Goal: Obtain resource: Obtain resource

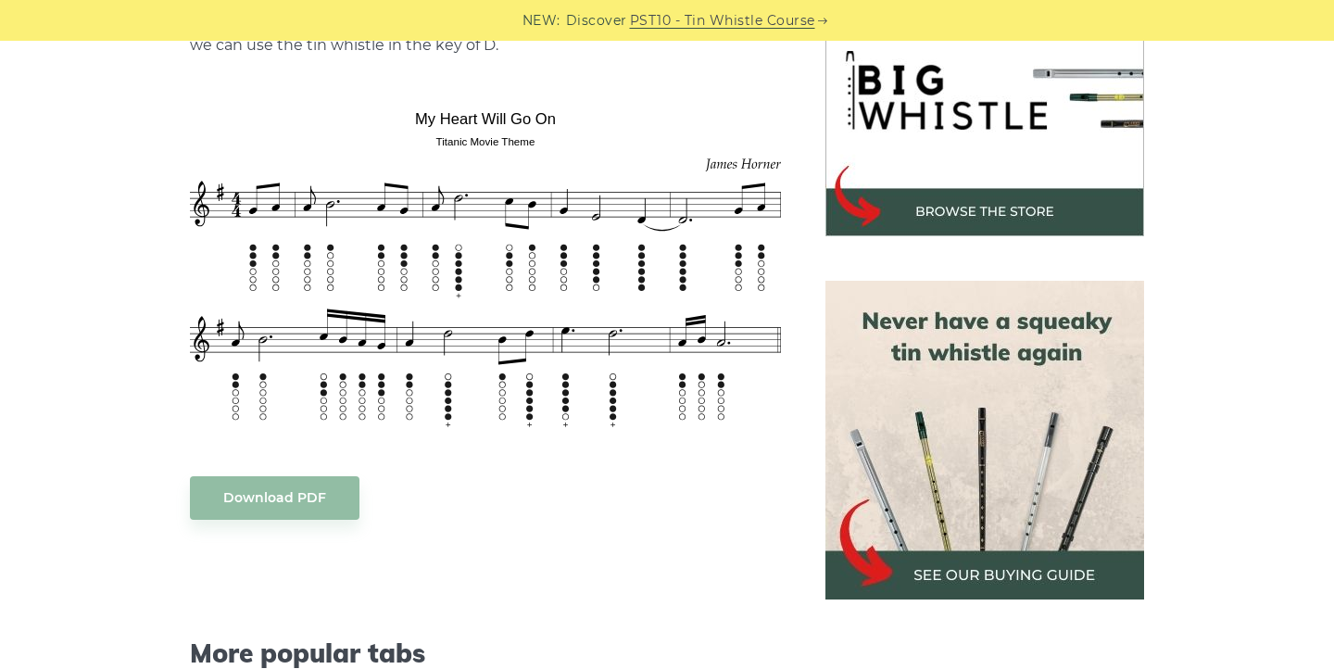
scroll to position [627, 0]
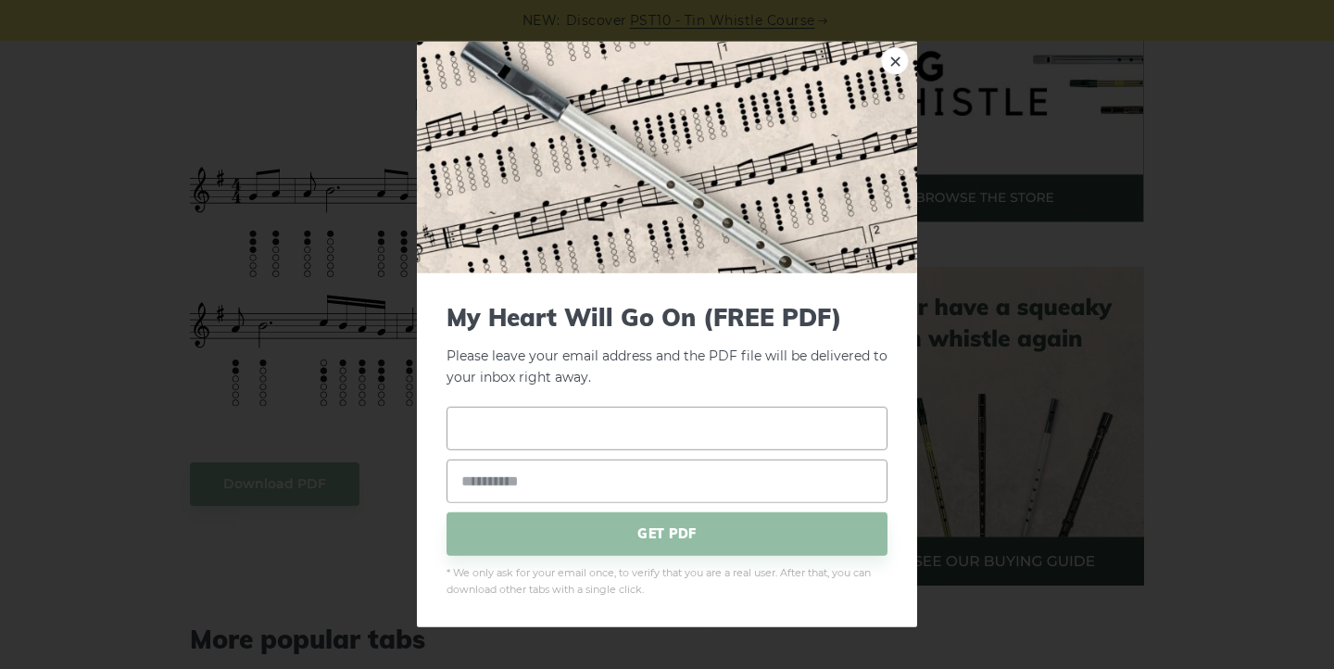
click at [489, 442] on input "text" at bounding box center [666, 428] width 441 height 44
type input "****"
type input "**********"
click at [617, 534] on span "GET PDF" at bounding box center [666, 533] width 441 height 44
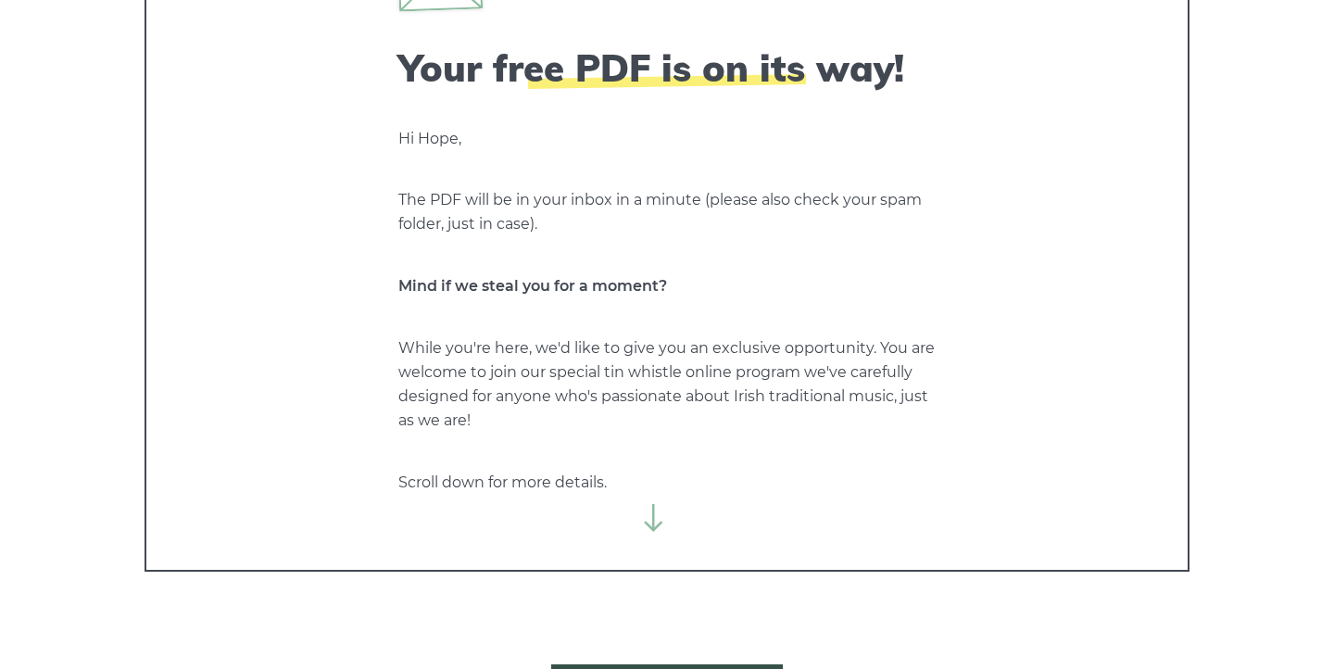
scroll to position [150, 0]
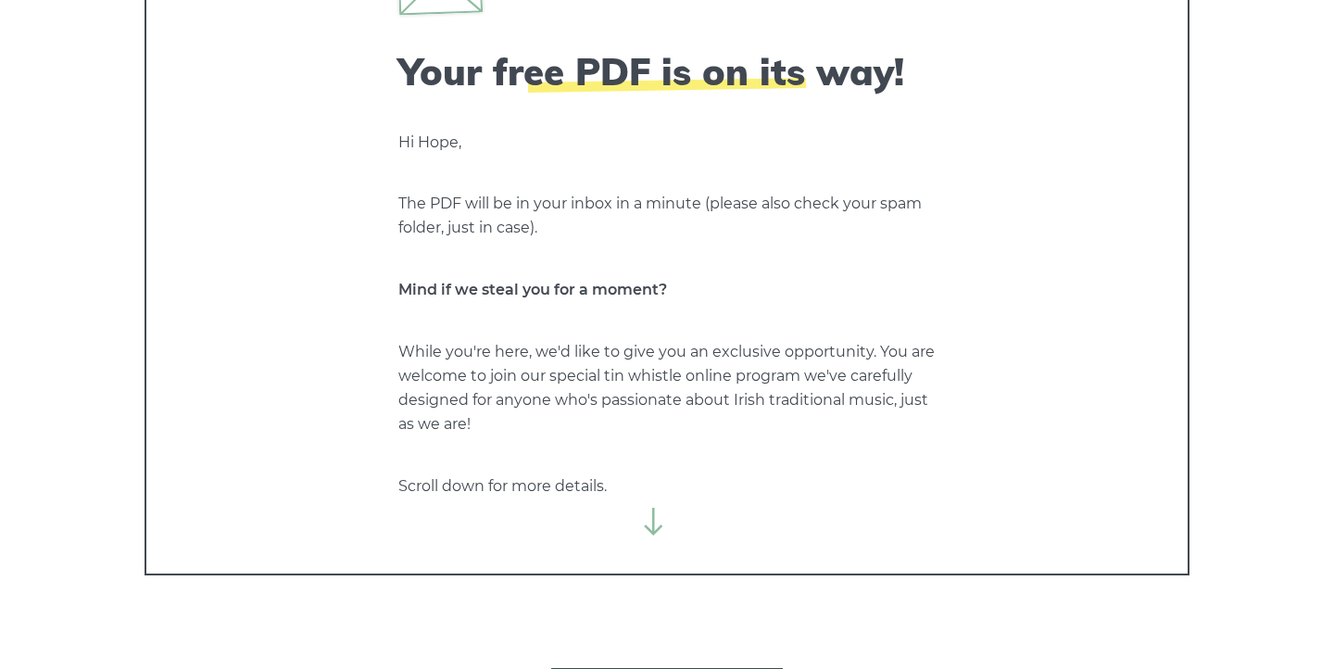
click at [674, 517] on div "Your free PDF is on its way! Hi Hope, The PDF will be in your inbox in a minute…" at bounding box center [666, 265] width 1045 height 619
click at [656, 518] on icon at bounding box center [654, 522] width 28 height 28
click at [654, 529] on icon at bounding box center [654, 522] width 28 height 28
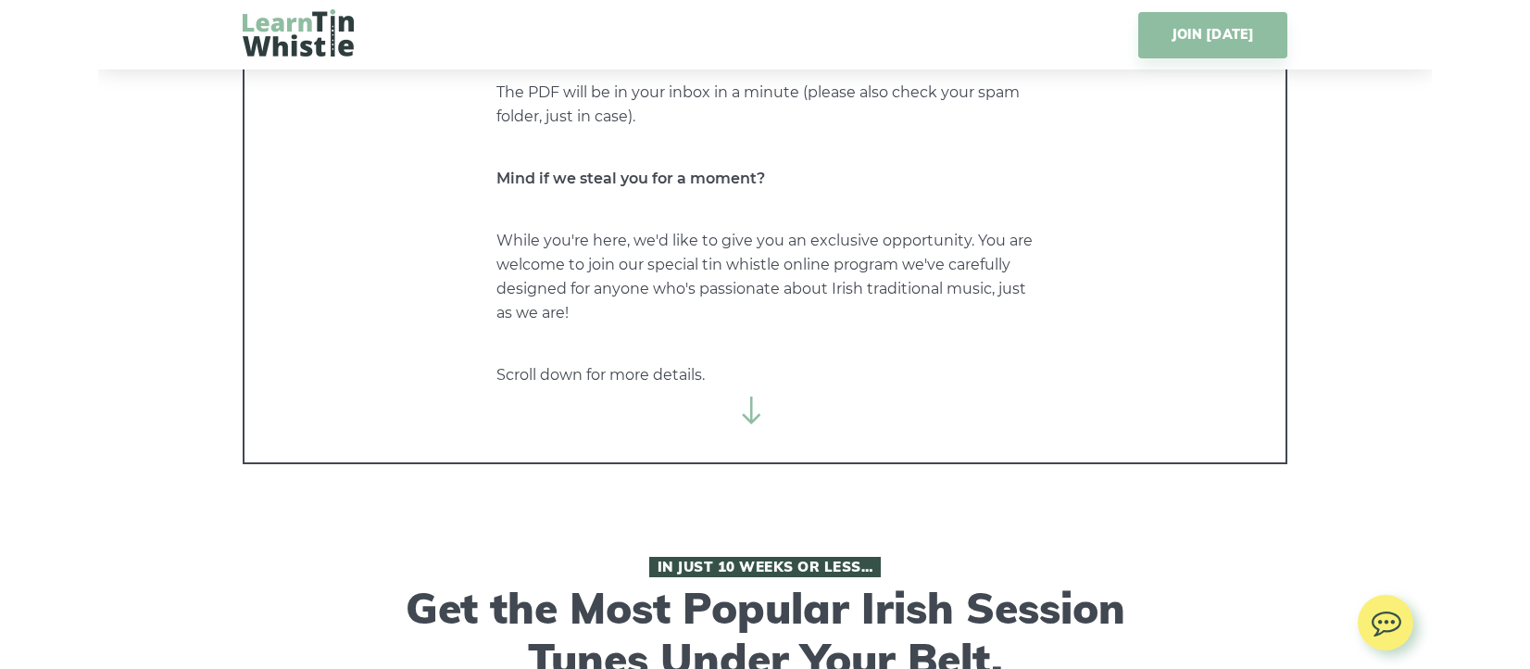
scroll to position [212, 0]
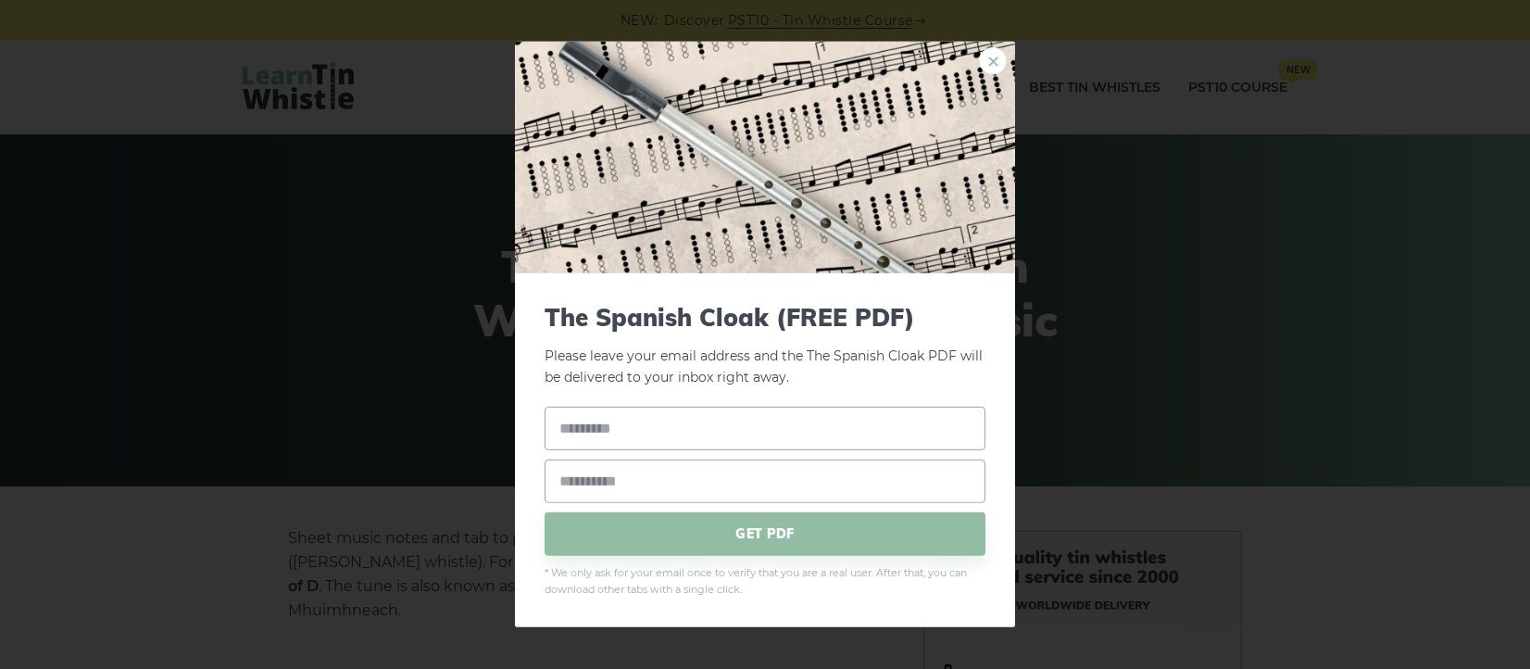
click at [992, 58] on link "×" at bounding box center [993, 61] width 28 height 28
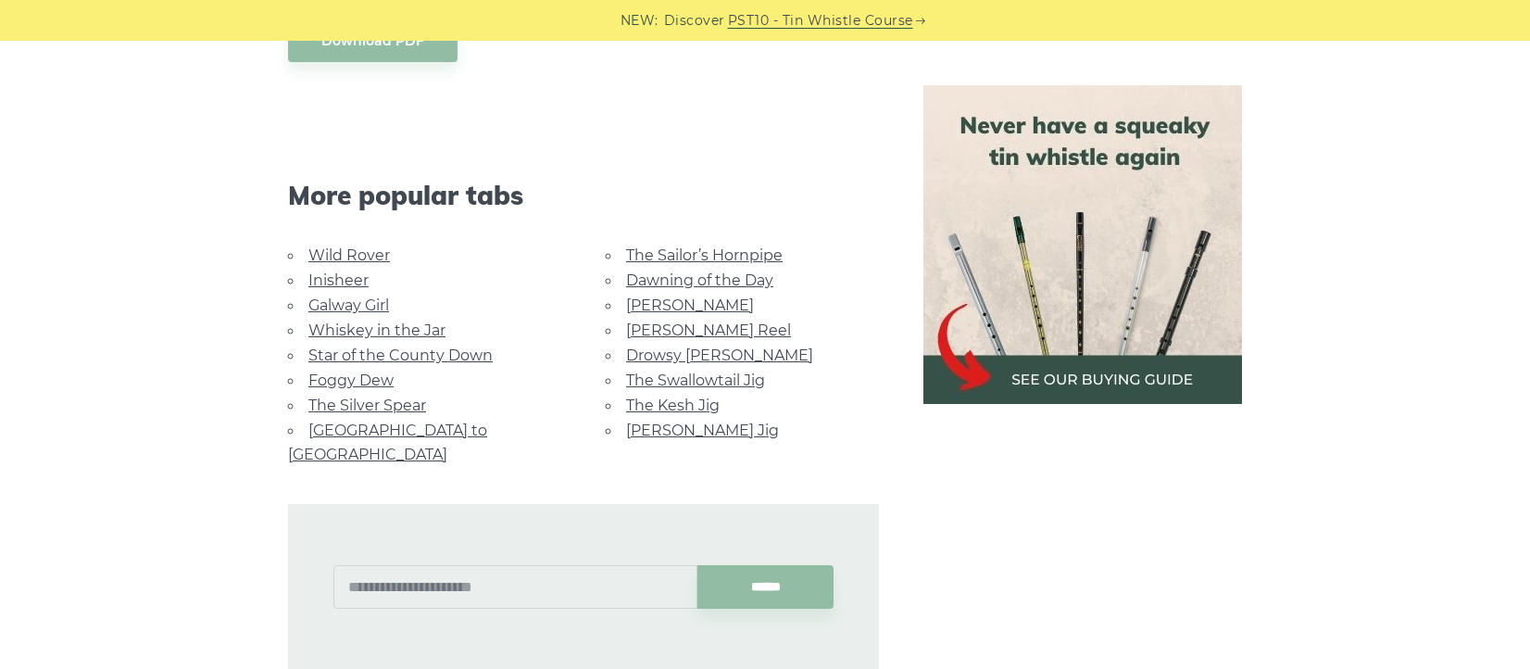
scroll to position [1140, 0]
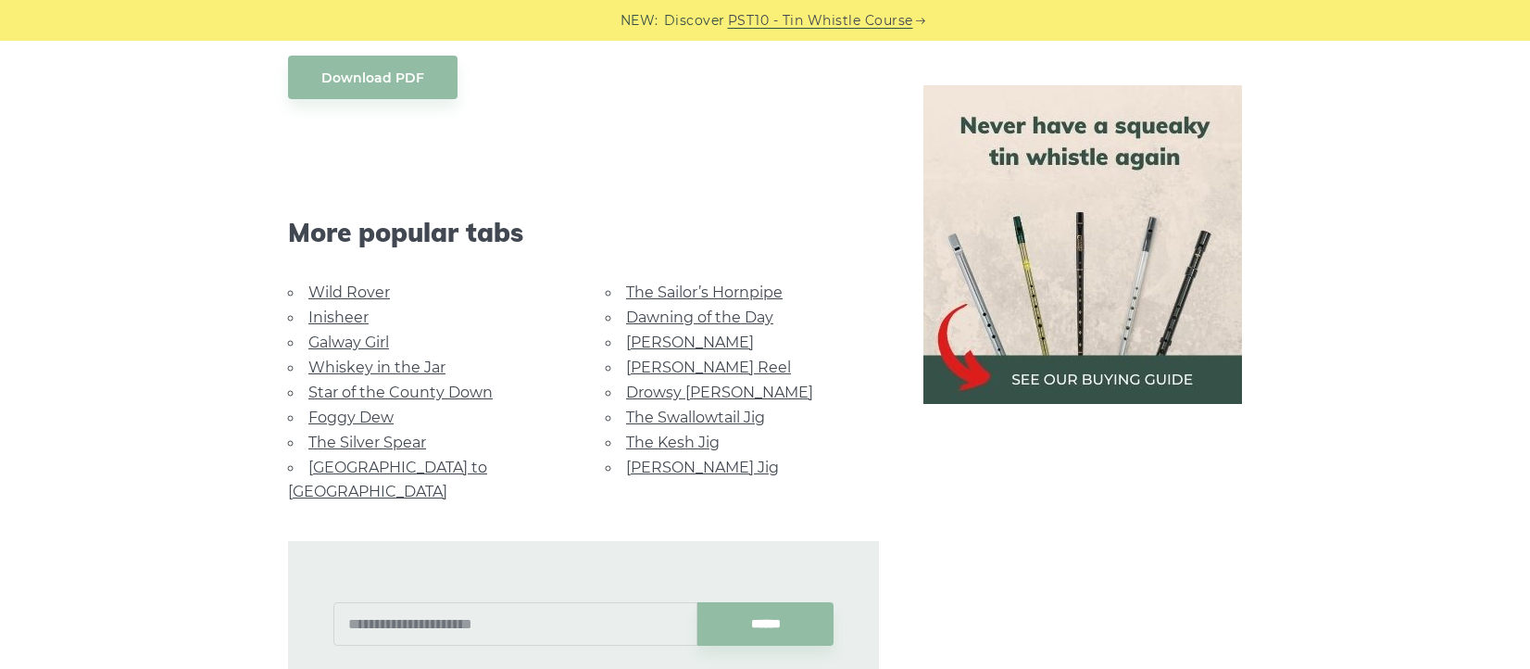
click at [377, 283] on link "Wild Rover" at bounding box center [349, 292] width 82 height 18
click at [340, 283] on link "Wild Rover" at bounding box center [349, 292] width 82 height 18
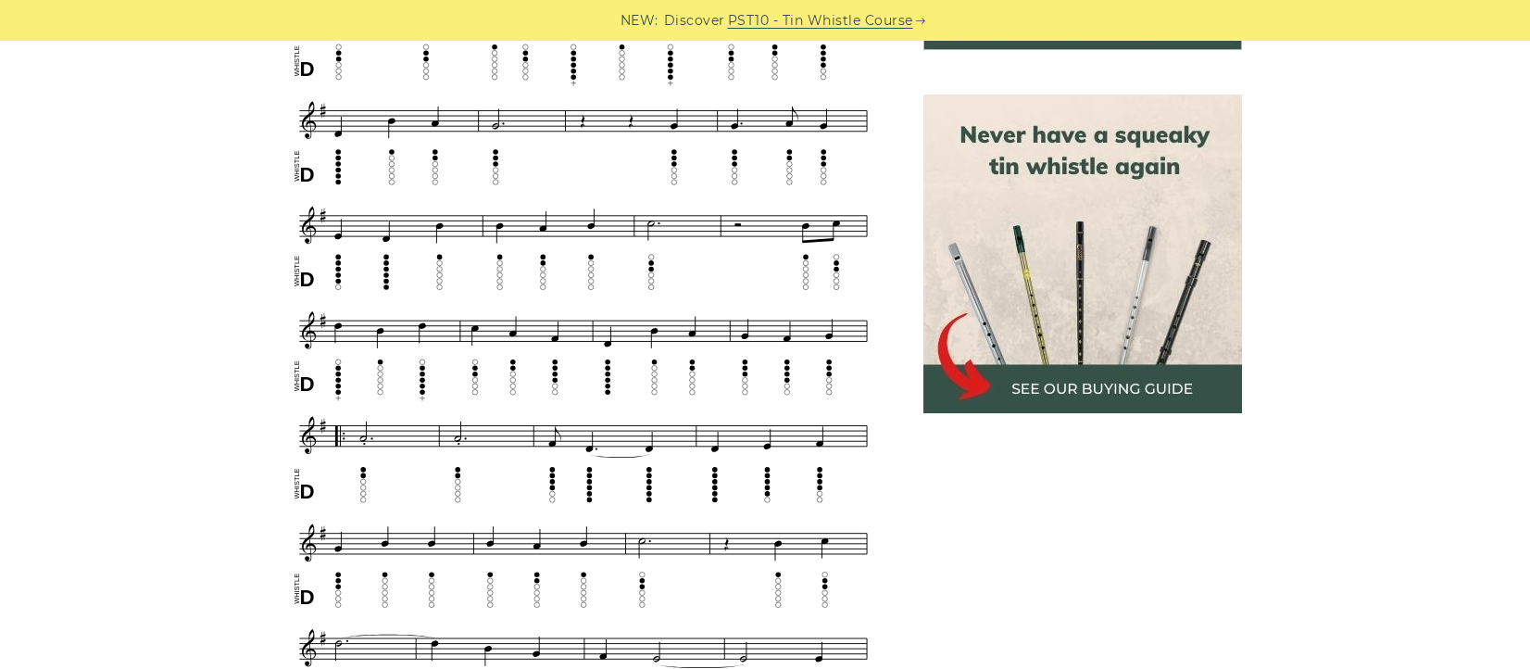
scroll to position [856, 0]
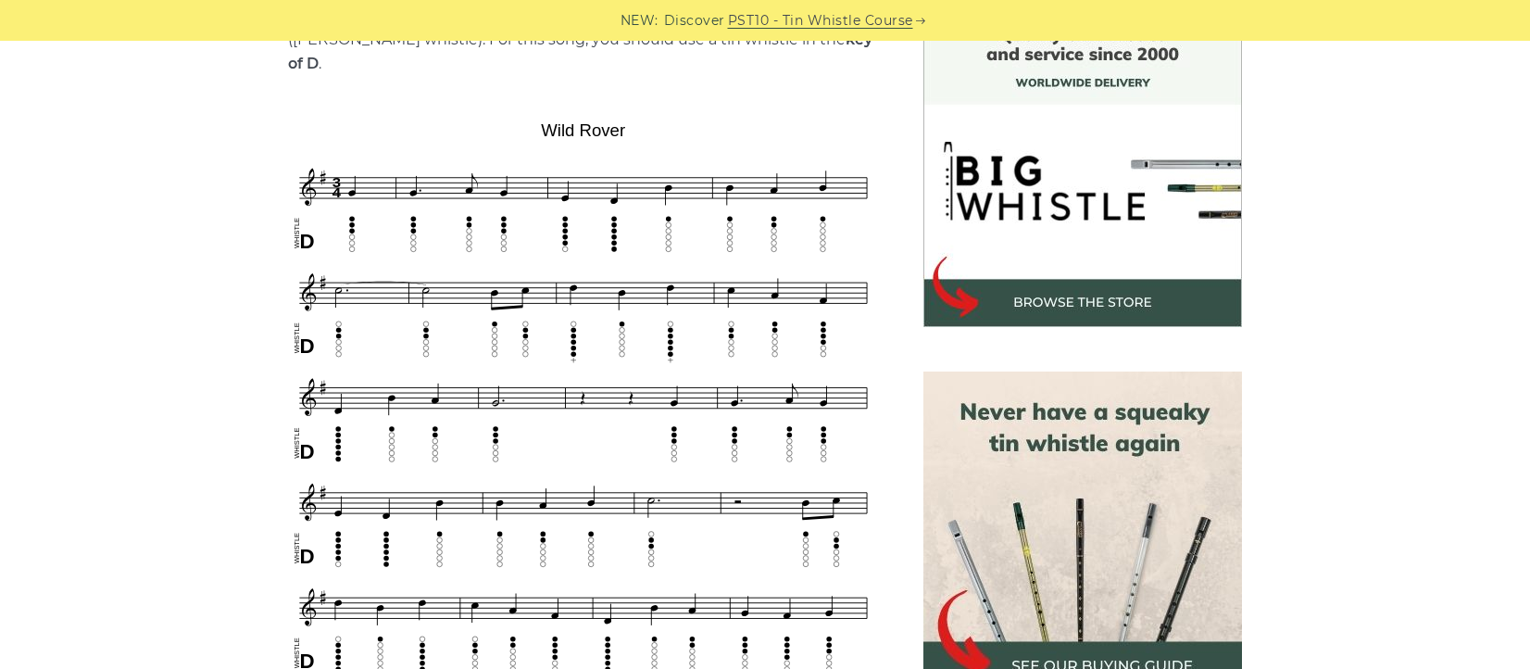
scroll to position [524, 0]
